Goal: Answer question/provide support

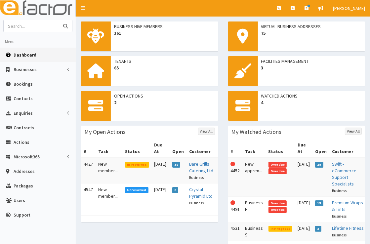
click at [21, 29] on input "text" at bounding box center [32, 26] width 56 height 12
type input "aggie singh"
click at [59, 20] on button "submit" at bounding box center [65, 26] width 13 height 12
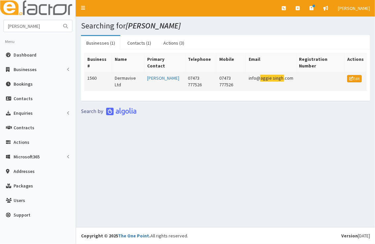
click at [159, 74] on td "[PERSON_NAME]" at bounding box center [164, 81] width 41 height 19
click at [152, 75] on link "[PERSON_NAME]" at bounding box center [163, 78] width 32 height 6
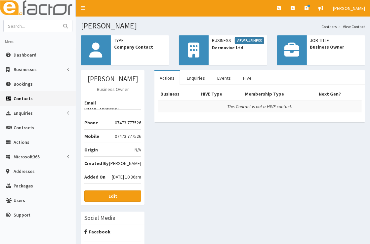
click at [251, 42] on link "View Business" at bounding box center [249, 40] width 29 height 7
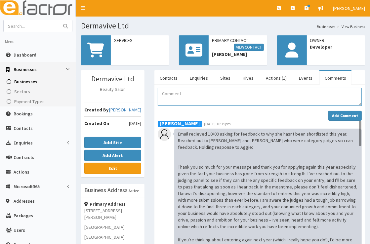
click at [220, 93] on textarea "Comment" at bounding box center [260, 97] width 204 height 18
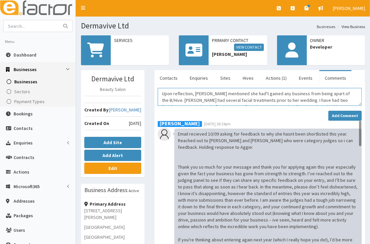
click at [240, 95] on textarea "Upon reflection, [PERSON_NAME] mentioned she had't gained any business from bei…" at bounding box center [260, 97] width 204 height 18
type textarea "Upon reflection, [PERSON_NAME] mentioned she hadn't gained any business from be…"
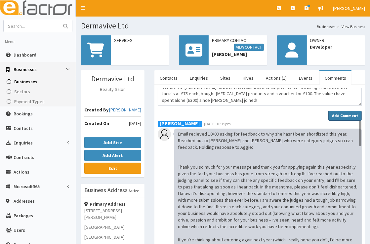
click at [343, 113] on strong "Add Comment" at bounding box center [345, 115] width 26 height 5
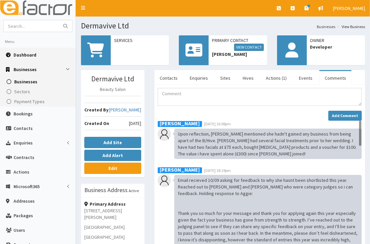
click at [20, 59] on link "Dashboard" at bounding box center [38, 55] width 76 height 15
